Goal: Information Seeking & Learning: Learn about a topic

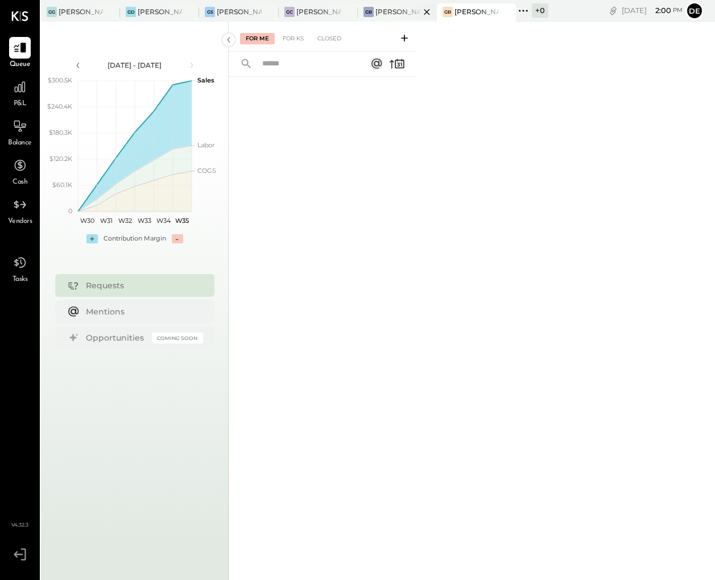
click at [380, 14] on div "[PERSON_NAME] [GEOGRAPHIC_DATA]" at bounding box center [397, 12] width 44 height 10
click at [18, 85] on icon at bounding box center [19, 86] width 11 height 11
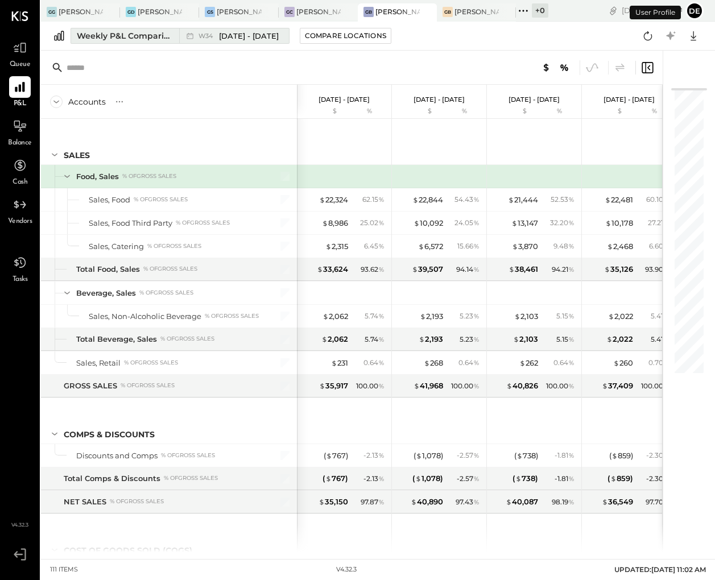
click at [249, 37] on span "[DATE] - [DATE]" at bounding box center [249, 36] width 60 height 11
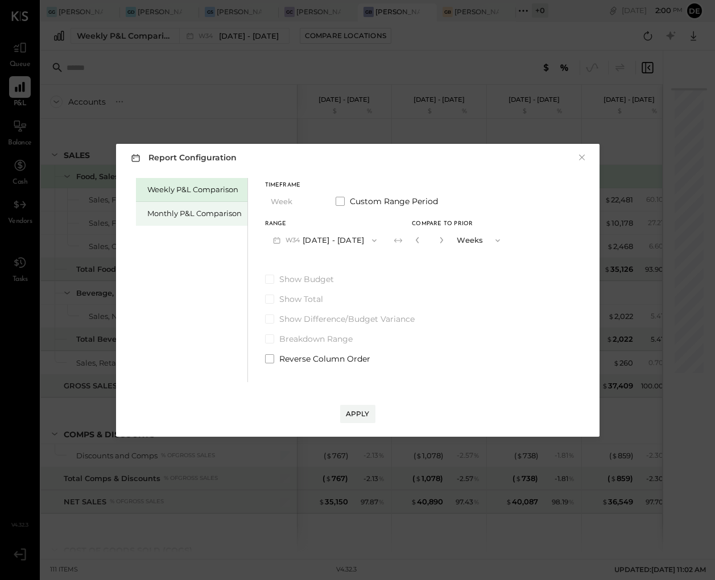
click at [193, 216] on div "Monthly P&L Comparison" at bounding box center [194, 213] width 94 height 11
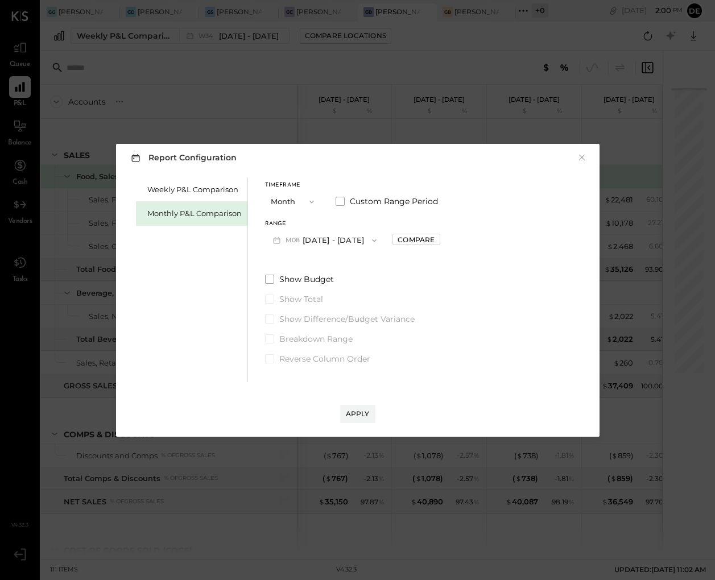
click at [297, 193] on button "Month" at bounding box center [293, 201] width 57 height 21
click at [297, 225] on div "Quarter" at bounding box center [294, 222] width 56 height 20
click at [343, 237] on button "Q3 [DATE] - [DATE]" at bounding box center [322, 240] width 114 height 21
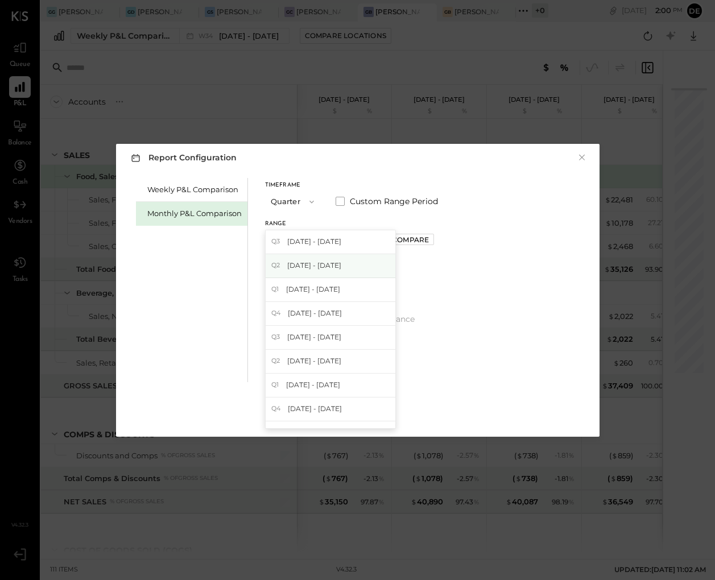
click at [341, 264] on span "[DATE] - [DATE]" at bounding box center [314, 265] width 54 height 10
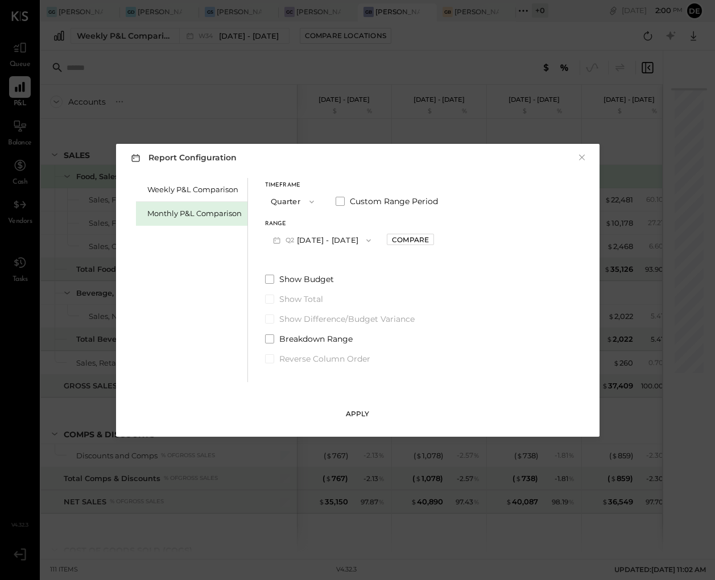
click at [357, 415] on div "Apply" at bounding box center [358, 414] width 24 height 10
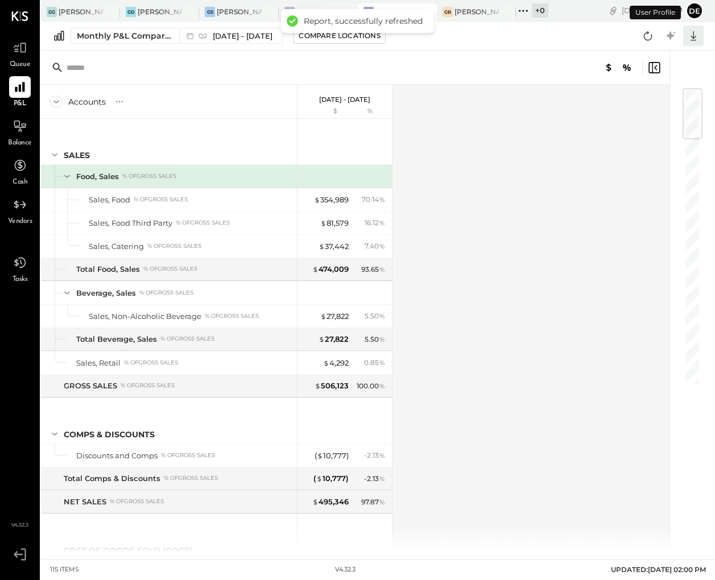
click at [692, 34] on icon at bounding box center [693, 35] width 15 height 15
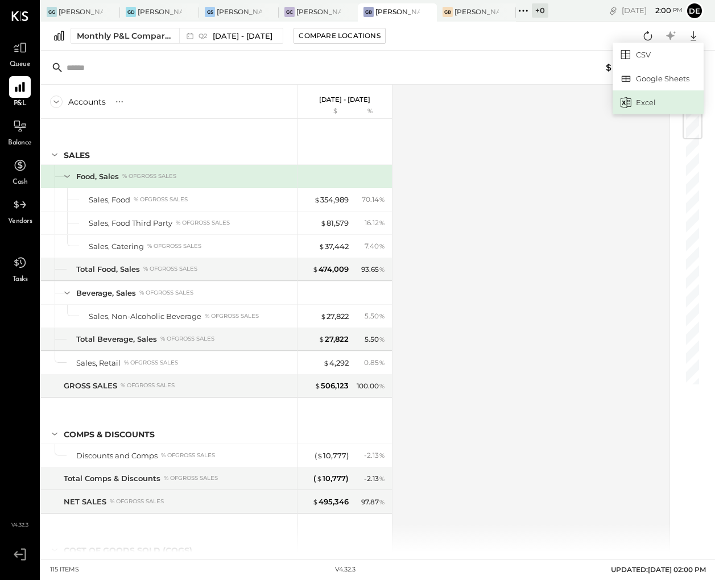
click at [650, 97] on div "Excel" at bounding box center [658, 102] width 91 height 24
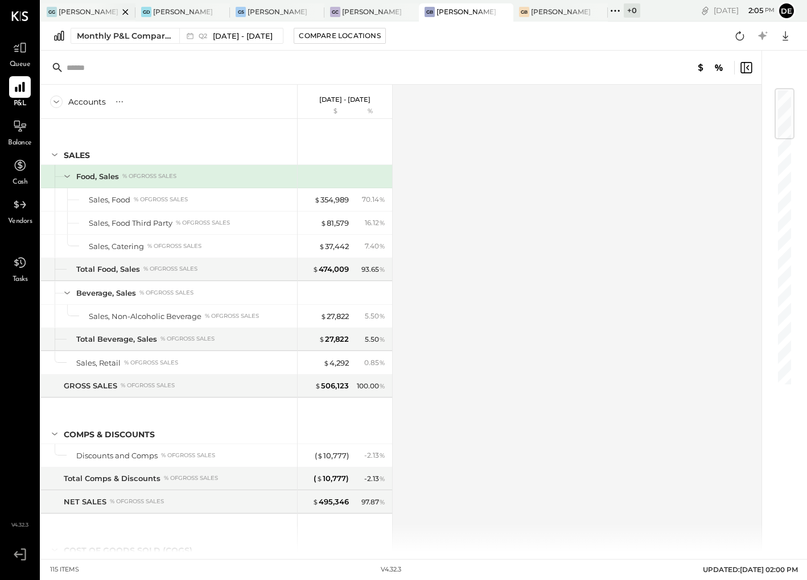
click at [94, 14] on div "[PERSON_NAME] [GEOGRAPHIC_DATA]" at bounding box center [89, 12] width 60 height 10
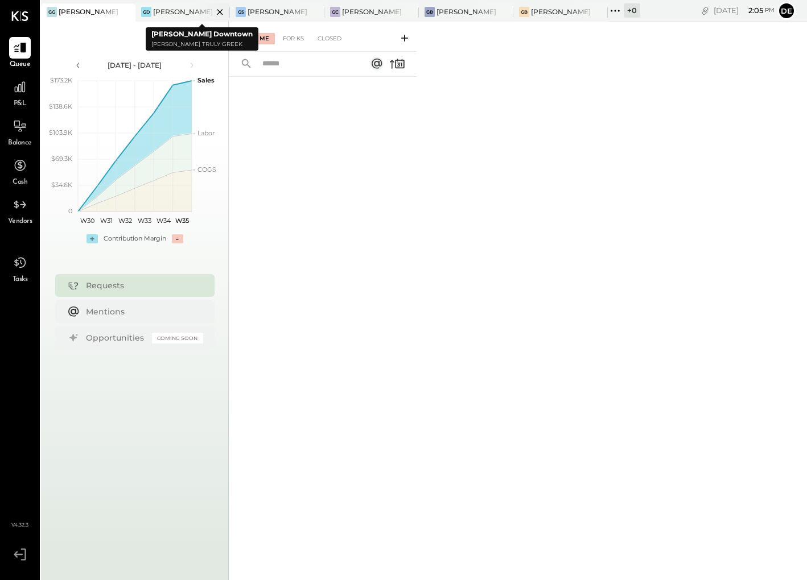
click at [173, 15] on div "[PERSON_NAME] Downtown" at bounding box center [183, 12] width 60 height 10
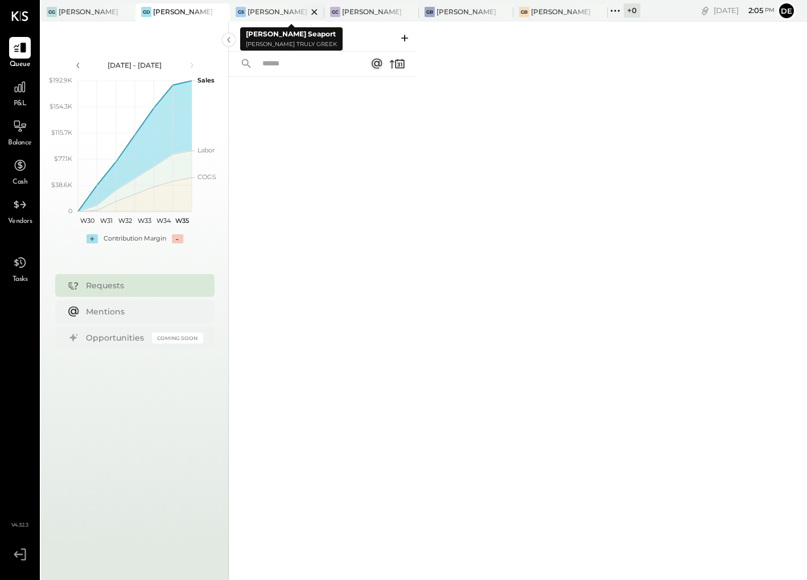
click at [273, 13] on div "[PERSON_NAME] Seaport" at bounding box center [277, 12] width 60 height 10
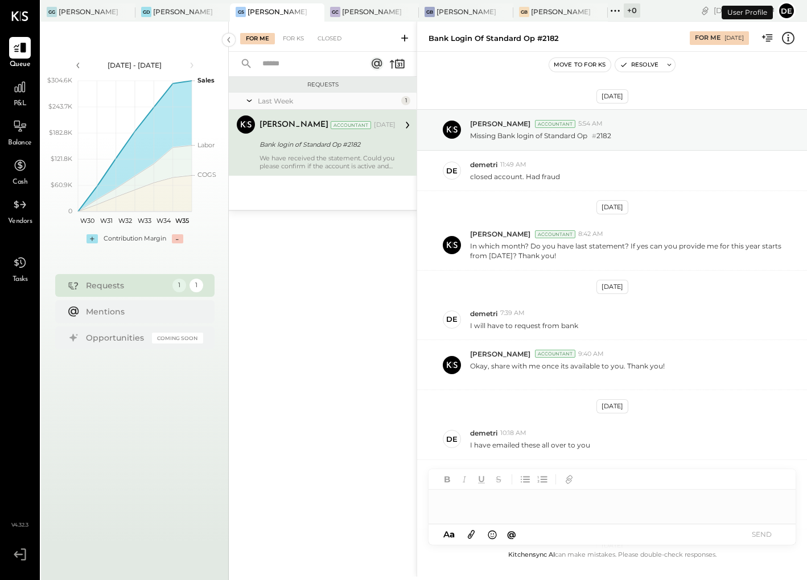
scroll to position [214, 0]
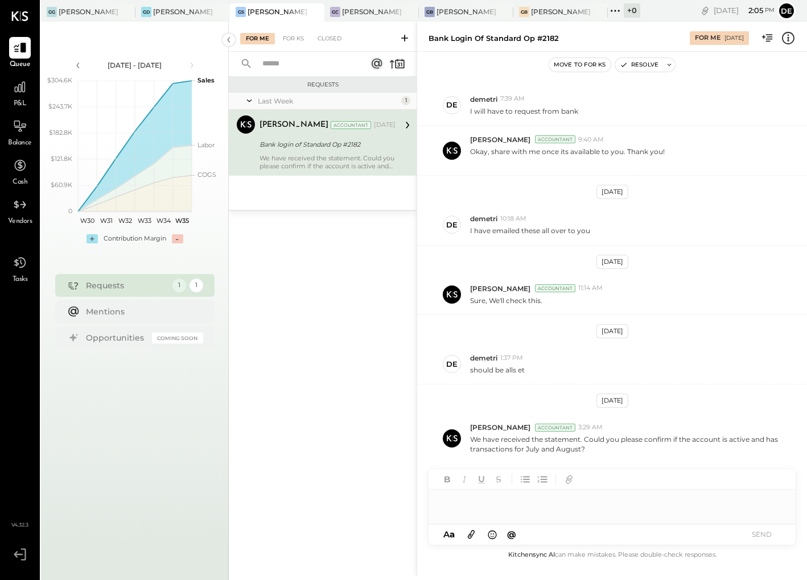
click at [660, 502] on div at bounding box center [611, 501] width 367 height 23
click at [714, 535] on button "SEND" at bounding box center [761, 534] width 46 height 15
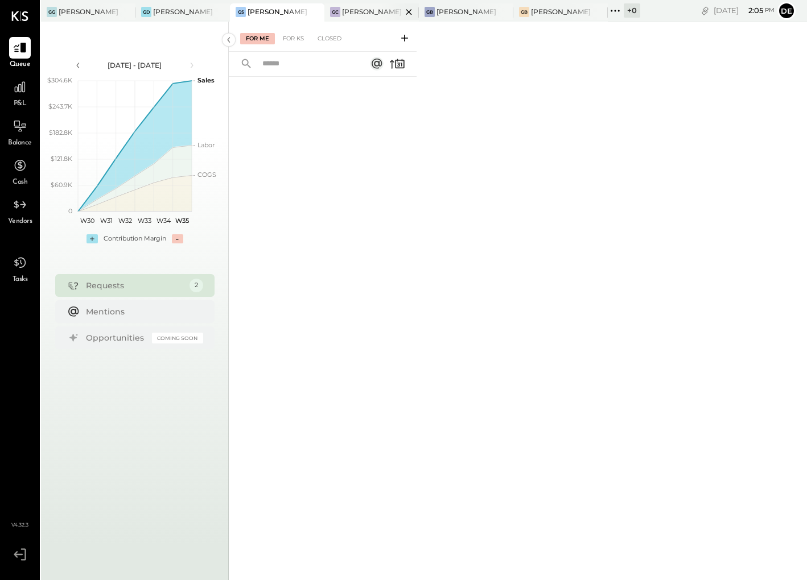
click at [375, 10] on div "[PERSON_NAME]- Causeway" at bounding box center [372, 12] width 60 height 10
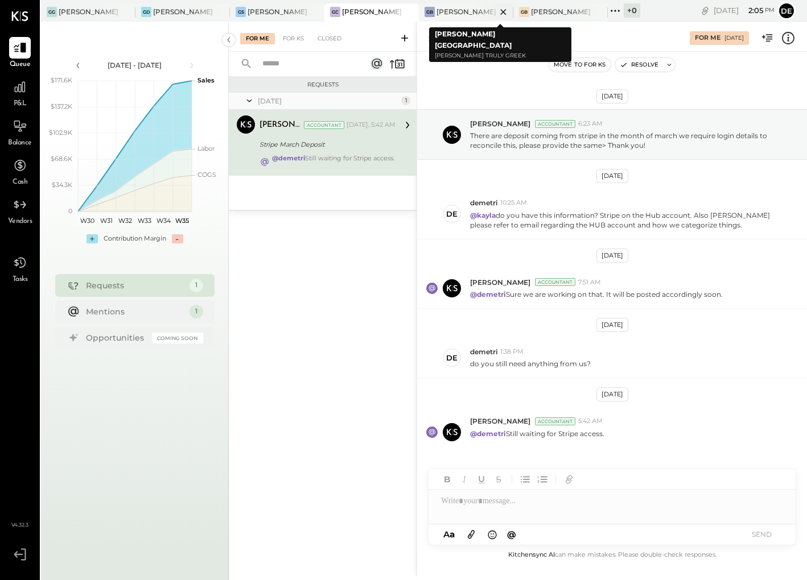
click at [452, 9] on div "[PERSON_NAME] [GEOGRAPHIC_DATA]" at bounding box center [466, 12] width 60 height 10
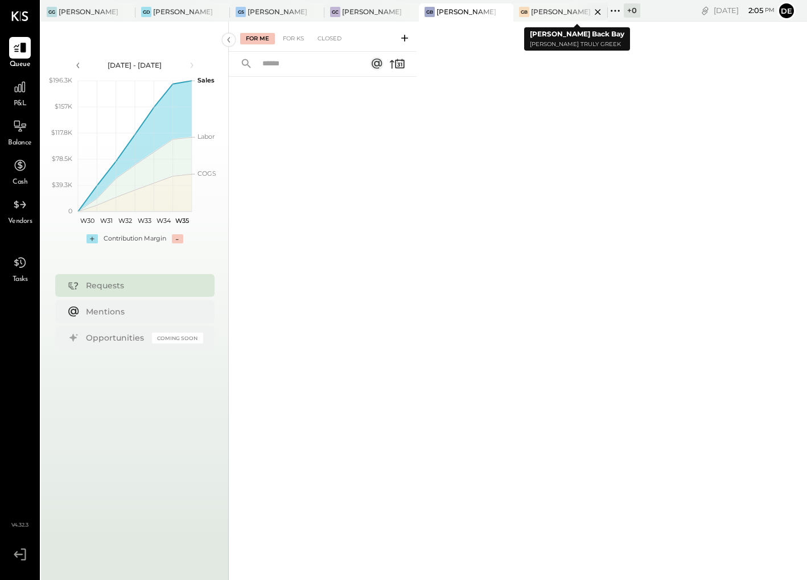
click at [569, 12] on div at bounding box center [588, 11] width 40 height 16
